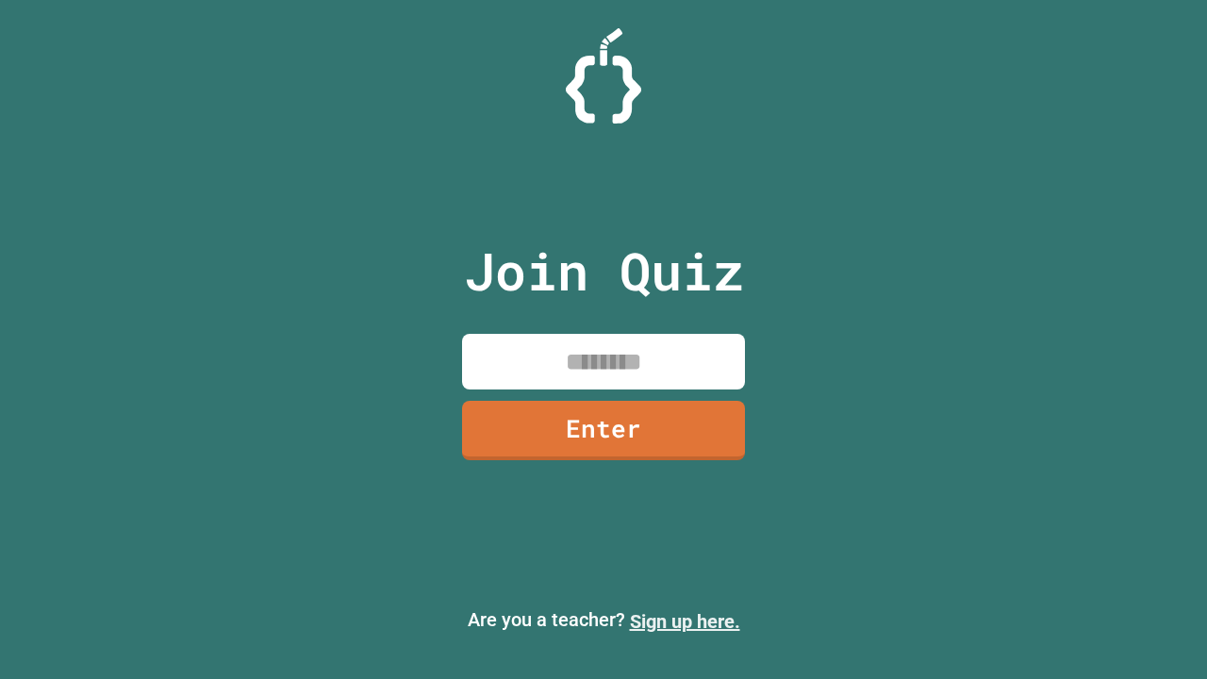
click at [685, 622] on link "Sign up here." at bounding box center [685, 621] width 110 height 23
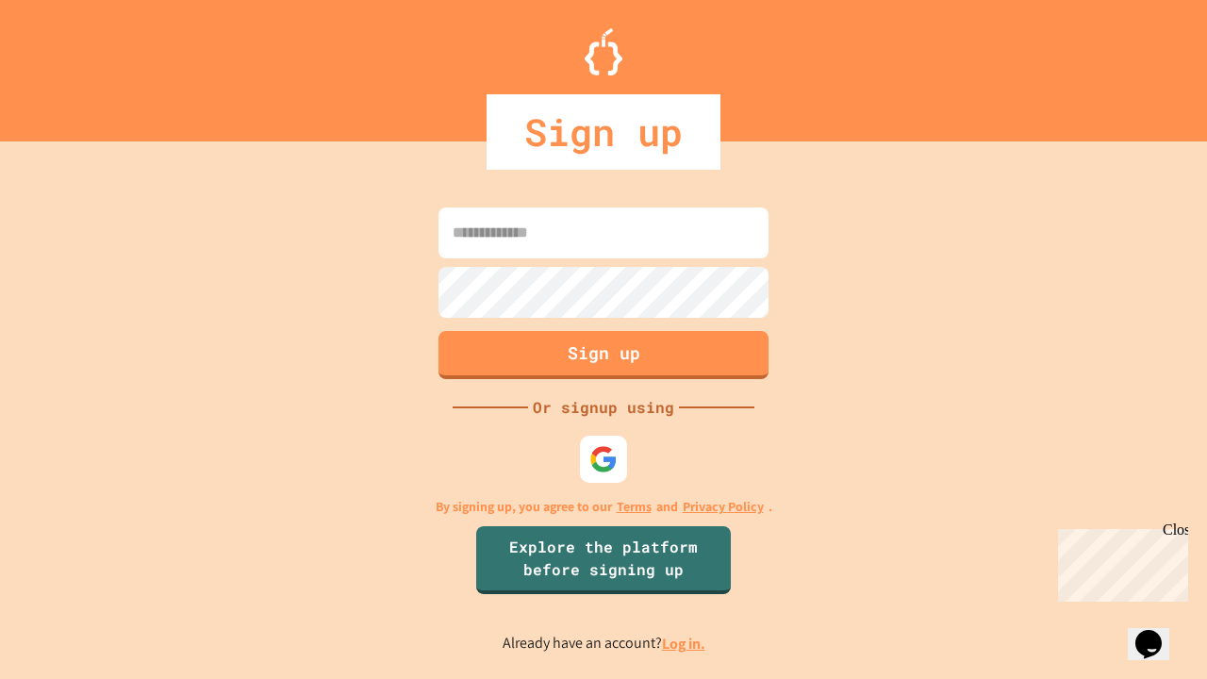
click at [685, 643] on link "Log in." at bounding box center [683, 644] width 43 height 20
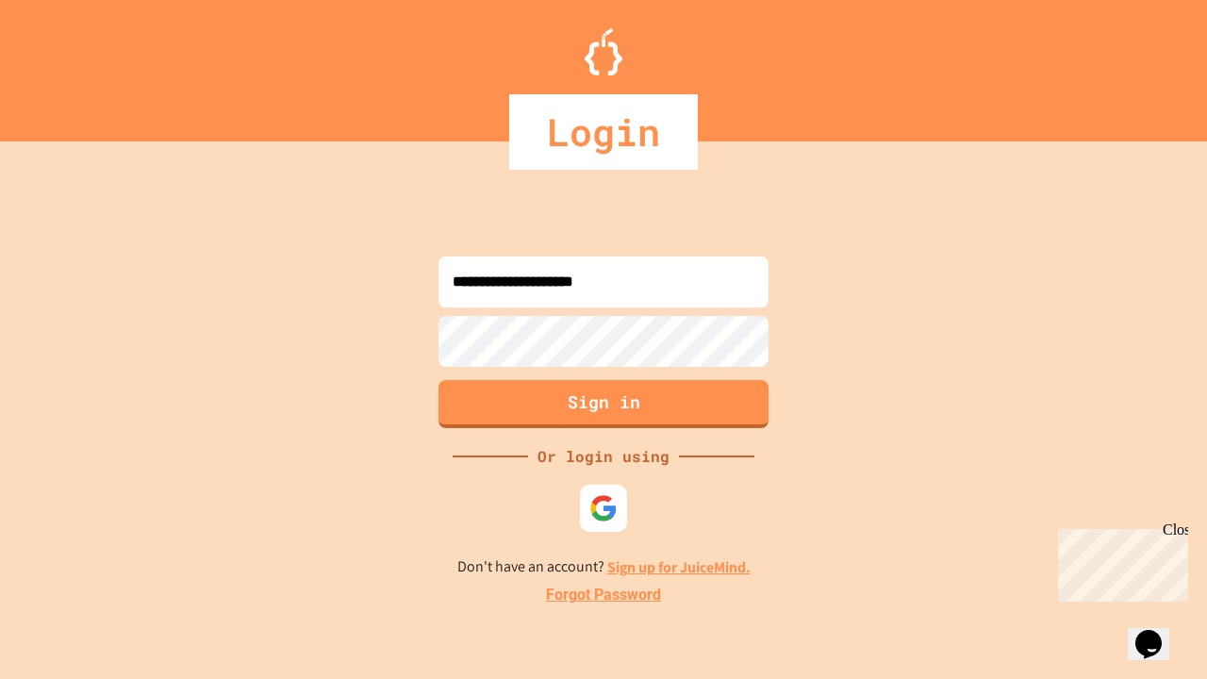
type input "**********"
